Goal: Task Accomplishment & Management: Manage account settings

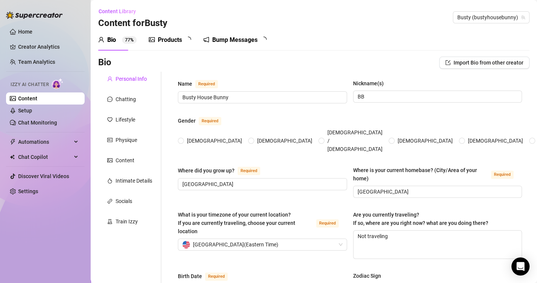
radio input "true"
type input "[DATE]"
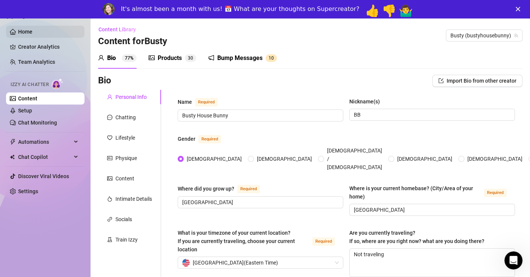
click at [24, 34] on link "Home" at bounding box center [25, 32] width 14 height 6
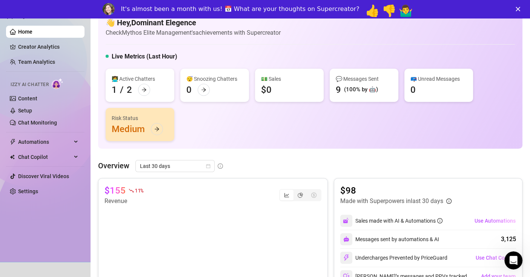
scroll to position [24, 0]
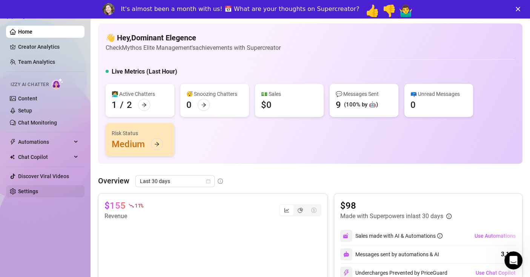
click at [27, 194] on link "Settings" at bounding box center [28, 191] width 20 height 6
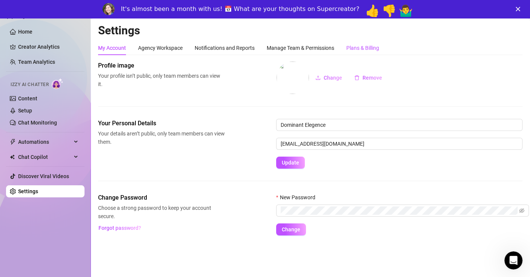
click at [376, 45] on div "Plans & Billing" at bounding box center [363, 48] width 33 height 8
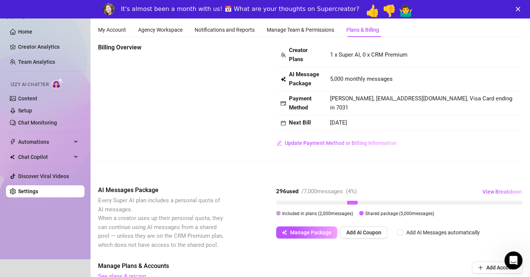
scroll to position [24, 0]
click at [502, 189] on span "View Breakdown" at bounding box center [503, 192] width 40 height 6
click at [503, 189] on span "View Breakdown" at bounding box center [503, 192] width 40 height 6
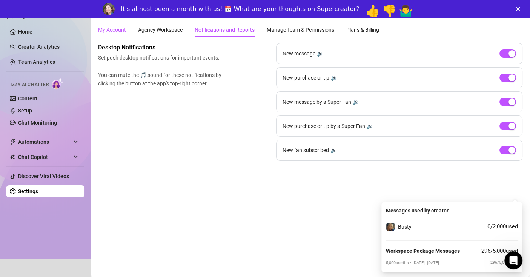
click at [114, 26] on div "My Account" at bounding box center [112, 30] width 28 height 8
